Goal: Task Accomplishment & Management: Manage account settings

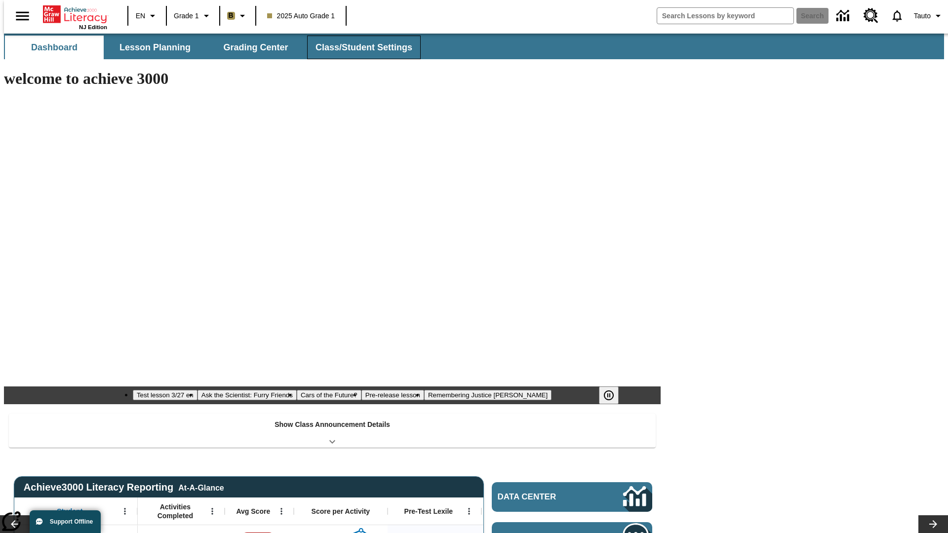
click at [359, 47] on span "Class/Student Settings" at bounding box center [364, 47] width 97 height 11
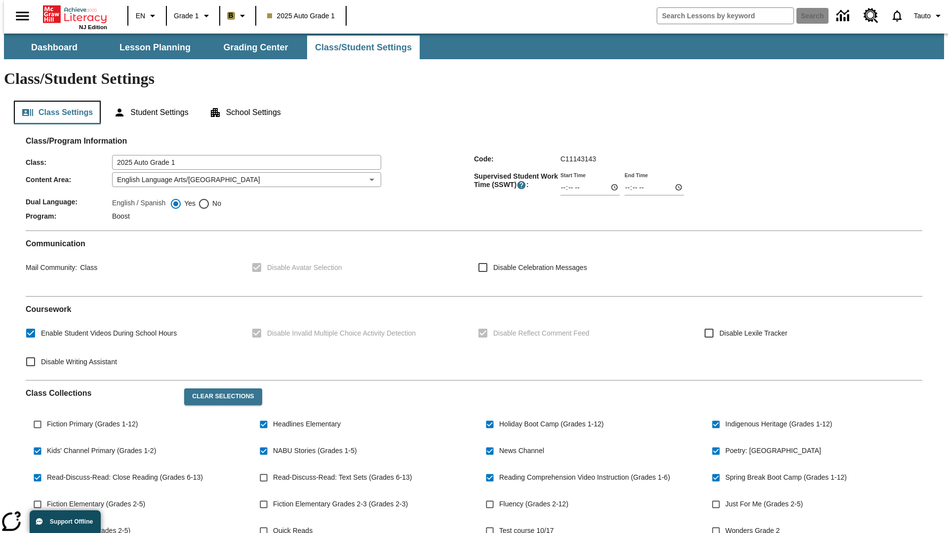
click at [53, 101] on button "Class Settings" at bounding box center [57, 113] width 87 height 24
click at [90, 419] on span "Fiction Primary (Grades 1-12)" at bounding box center [92, 424] width 91 height 10
click at [47, 415] on input "Fiction Primary (Grades 1-12)" at bounding box center [37, 424] width 19 height 19
checkbox input "true"
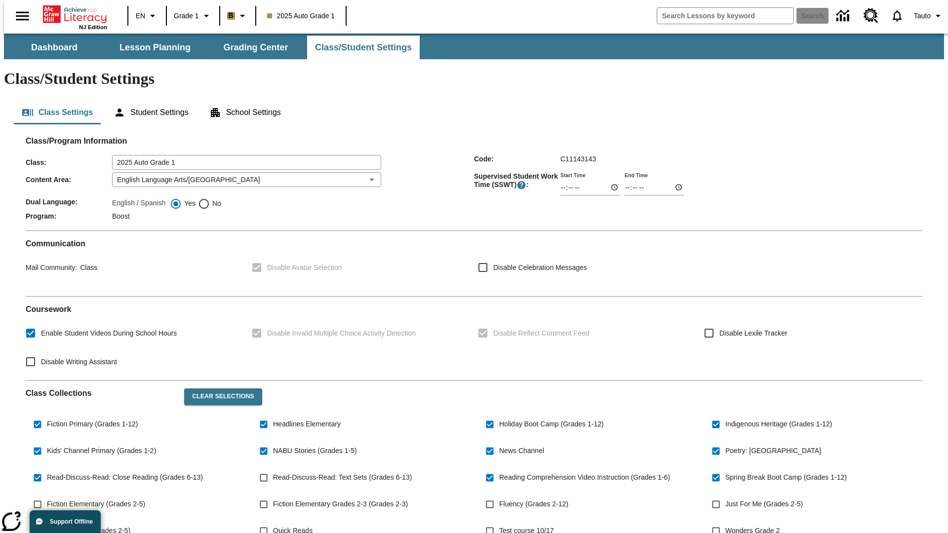
scroll to position [145, 0]
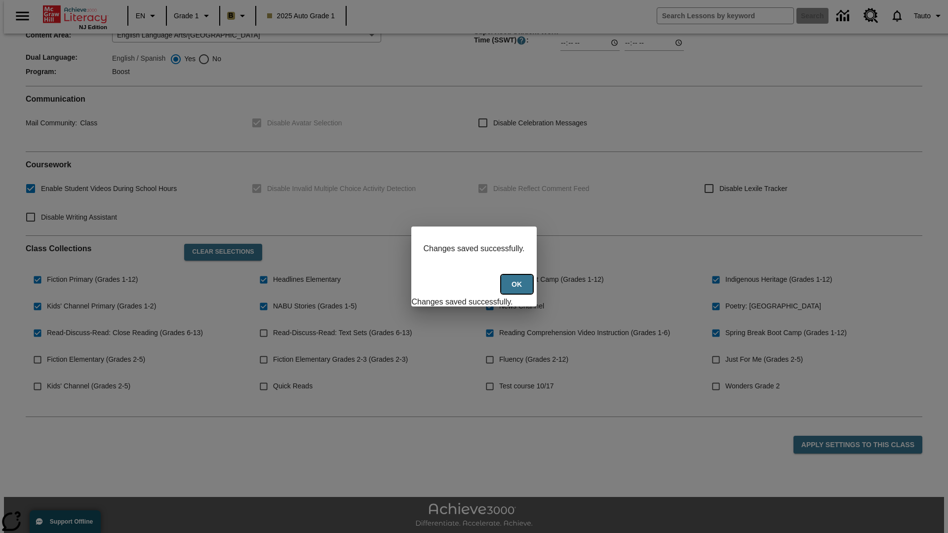
click at [518, 290] on button "Ok" at bounding box center [517, 284] width 32 height 19
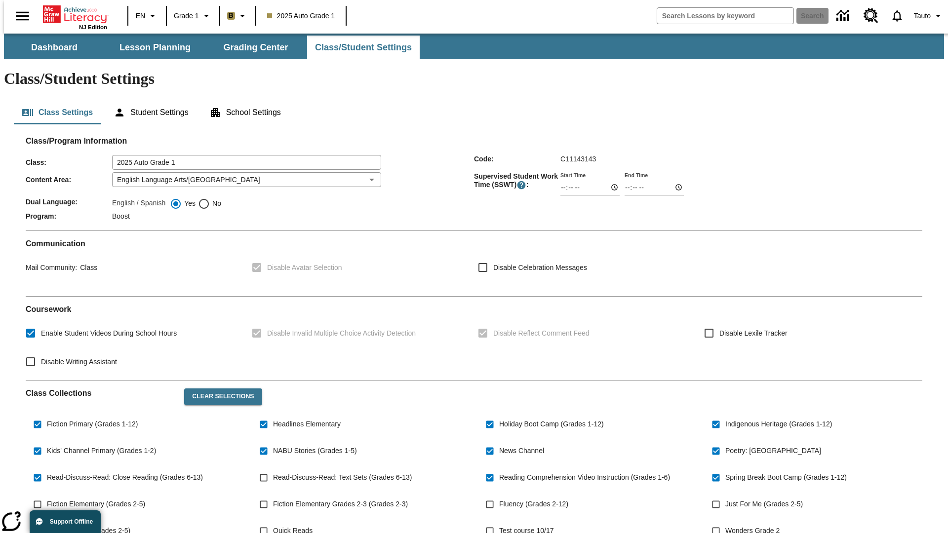
scroll to position [145, 0]
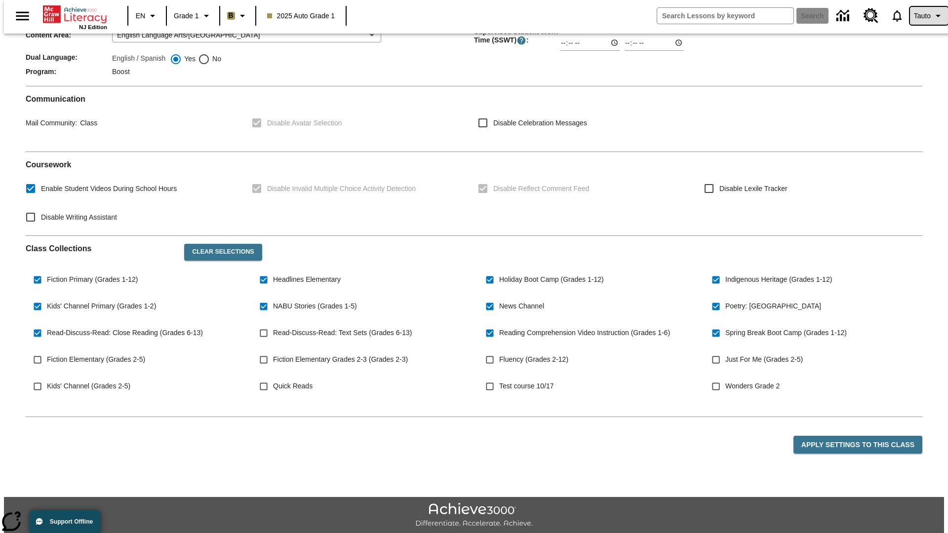
click at [924, 16] on span "Tauto" at bounding box center [922, 16] width 17 height 10
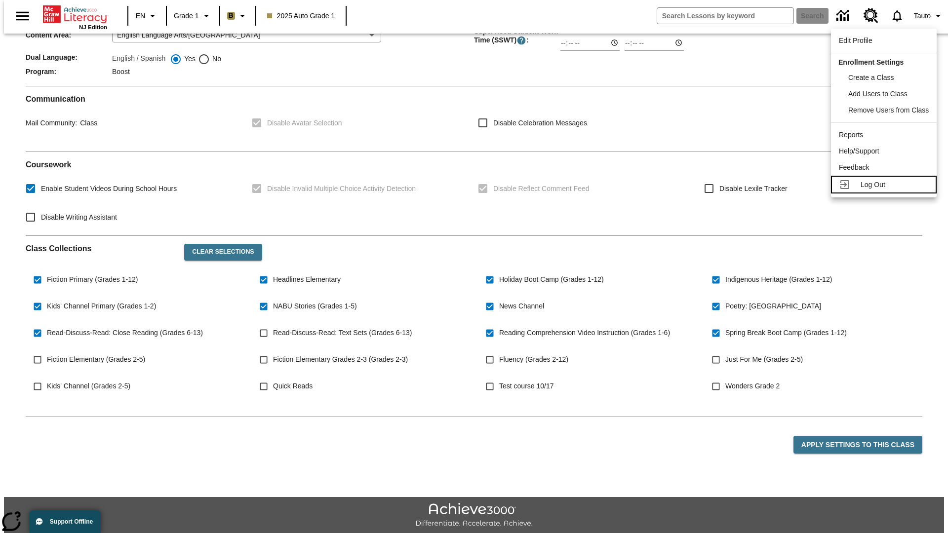
click at [886, 185] on span "Log Out" at bounding box center [873, 185] width 25 height 8
